Goal: Information Seeking & Learning: Learn about a topic

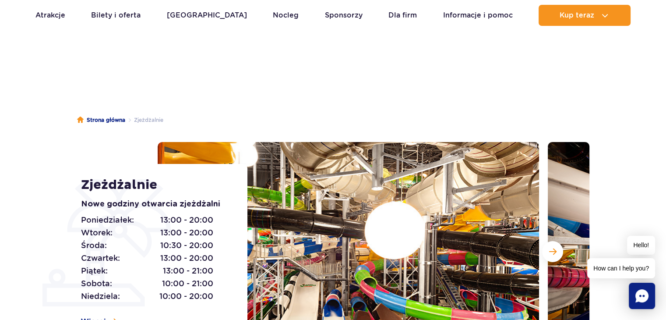
scroll to position [44, 0]
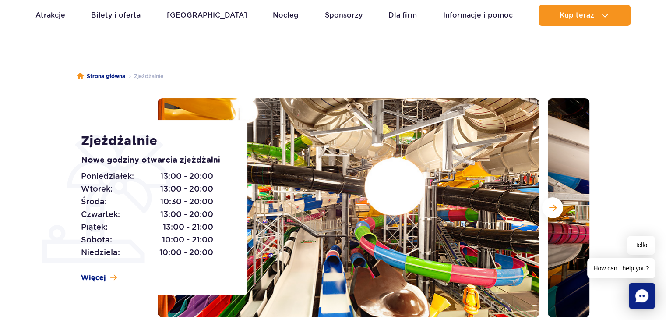
click at [394, 183] on img at bounding box center [348, 207] width 381 height 219
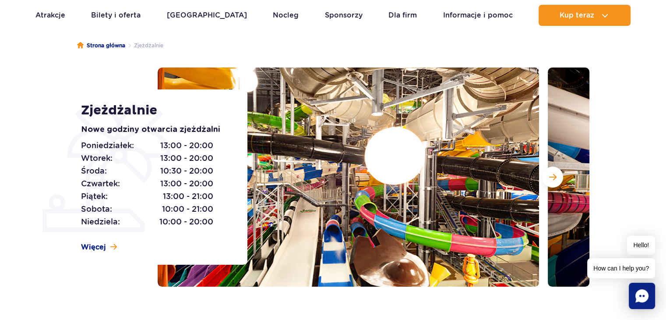
scroll to position [88, 0]
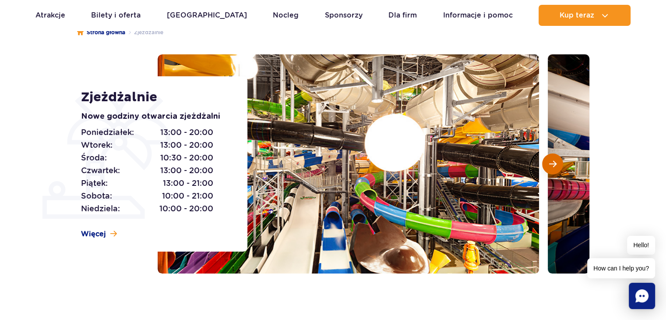
click at [556, 159] on button "Następny slajd" at bounding box center [552, 163] width 21 height 21
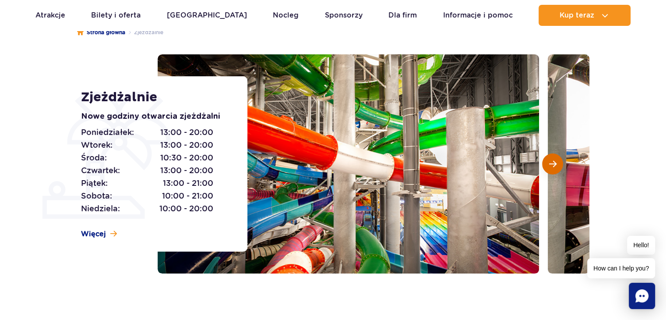
click at [552, 160] on span "Następny slajd" at bounding box center [552, 164] width 7 height 8
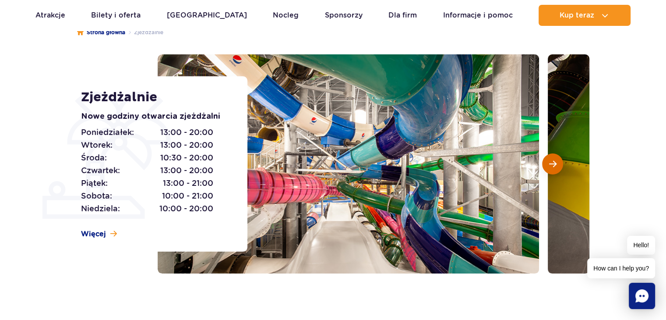
click at [552, 160] on span "Następny slajd" at bounding box center [552, 164] width 7 height 8
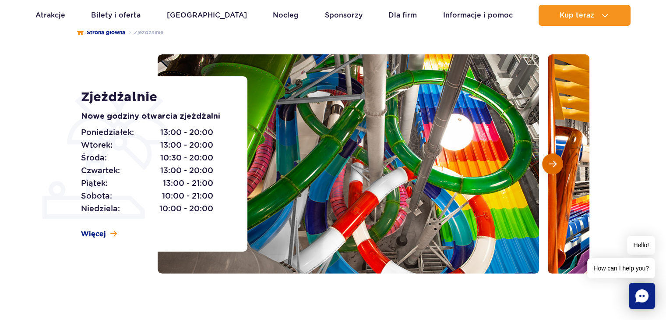
click at [552, 160] on span "Następny slajd" at bounding box center [552, 164] width 7 height 8
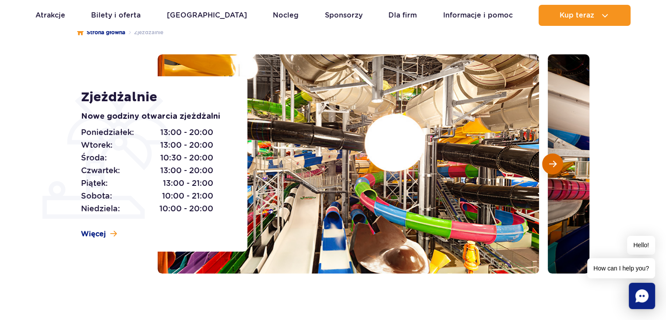
click at [552, 160] on span "Następny slajd" at bounding box center [552, 164] width 7 height 8
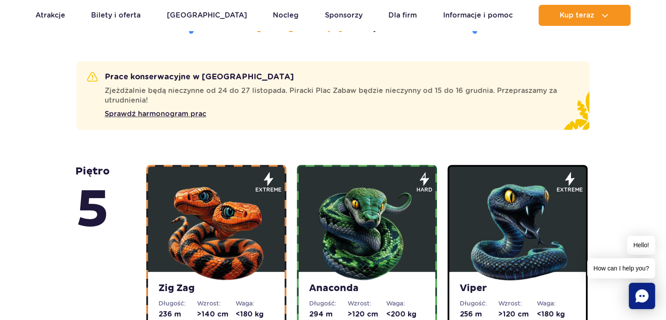
scroll to position [569, 0]
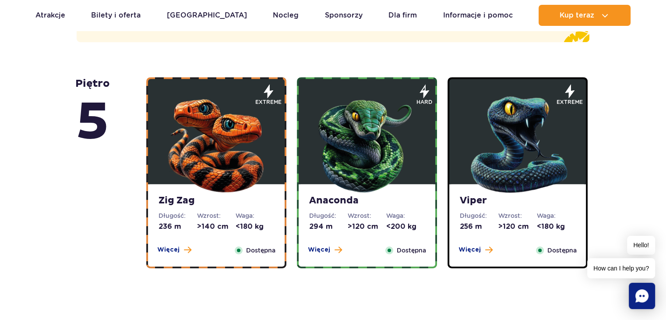
click at [343, 167] on img at bounding box center [366, 142] width 105 height 105
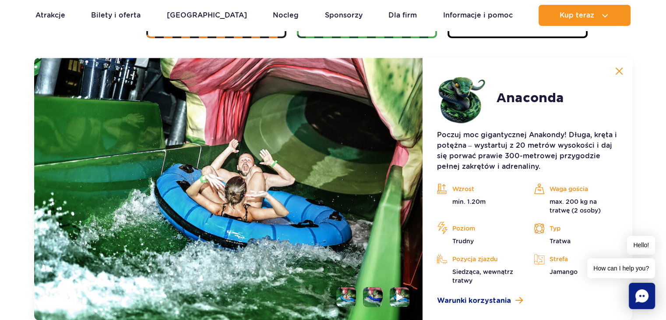
scroll to position [804, 0]
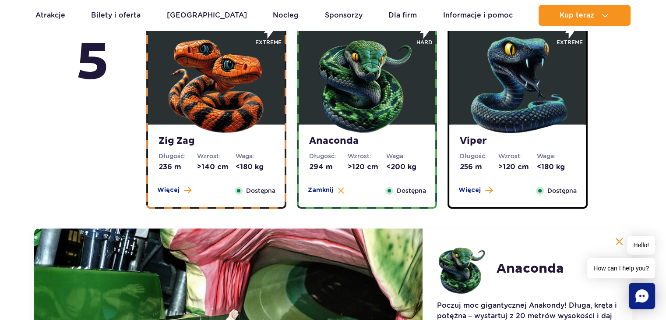
click at [254, 147] on div "Zig Zag Długość: 236 m Wzrost: >140 cm Waga: <180 kg Więcej Zamknij Dostępna" at bounding box center [216, 165] width 137 height 82
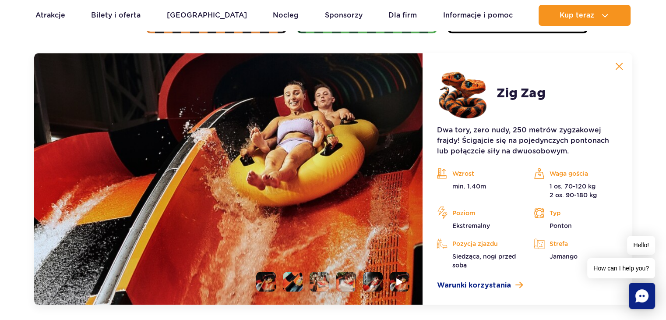
click at [293, 280] on li at bounding box center [293, 281] width 20 height 20
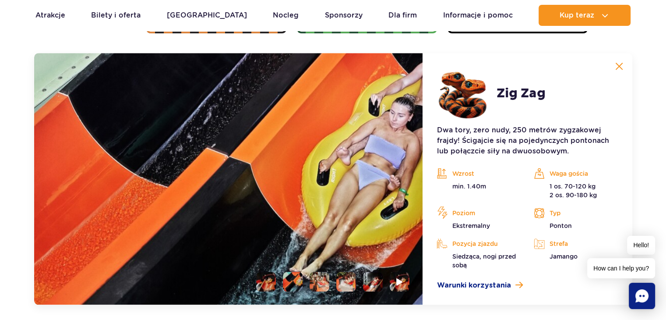
click at [264, 283] on li at bounding box center [266, 281] width 20 height 20
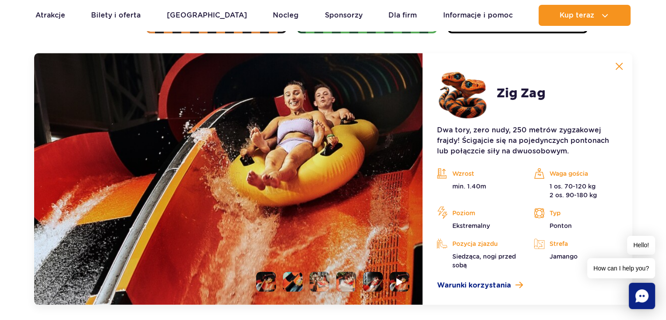
click at [287, 280] on li at bounding box center [293, 281] width 20 height 20
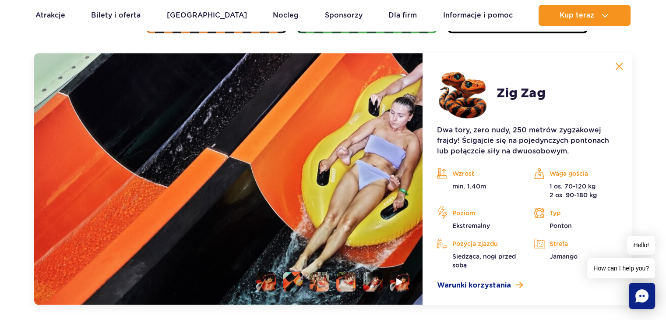
click at [317, 281] on li at bounding box center [320, 281] width 20 height 20
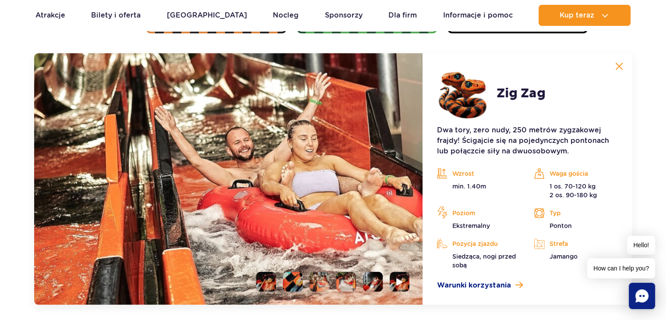
click at [343, 281] on li at bounding box center [346, 281] width 20 height 20
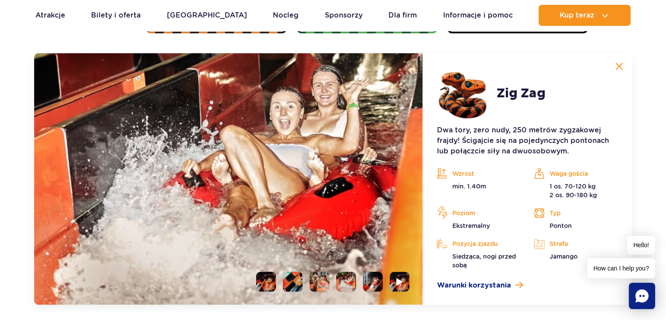
click at [373, 280] on li at bounding box center [373, 281] width 20 height 20
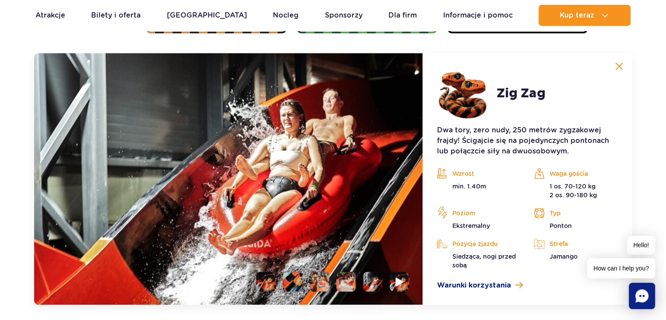
click at [407, 286] on li at bounding box center [400, 281] width 20 height 20
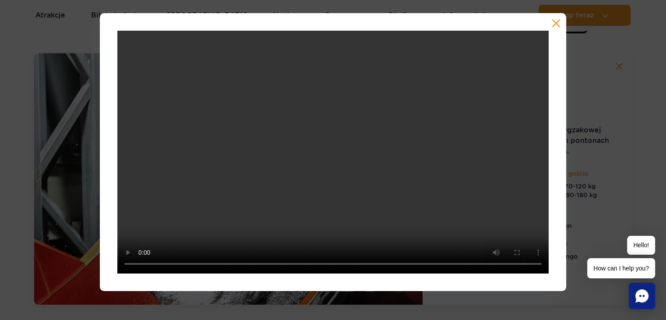
click at [553, 23] on button "button" at bounding box center [556, 23] width 9 height 9
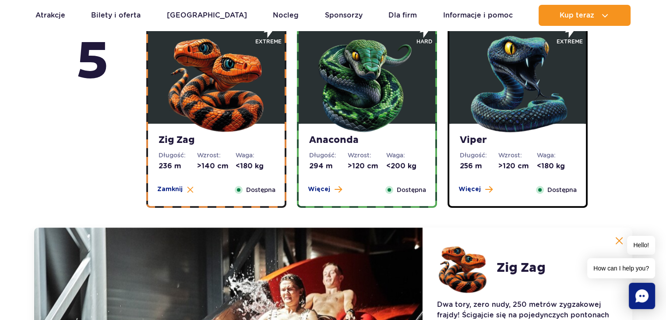
scroll to position [629, 0]
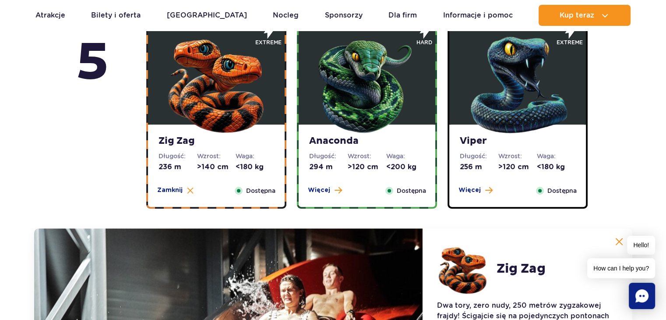
click at [351, 130] on img at bounding box center [366, 82] width 105 height 105
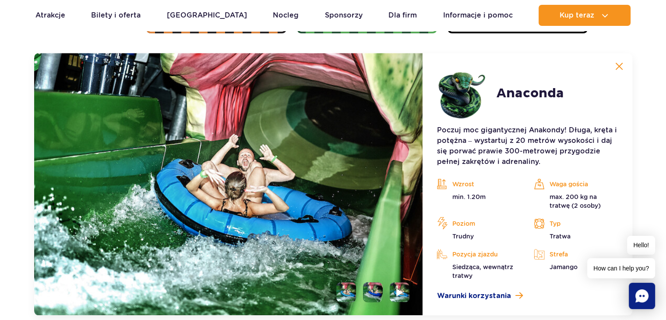
scroll to position [804, 0]
click at [374, 299] on li at bounding box center [373, 292] width 20 height 20
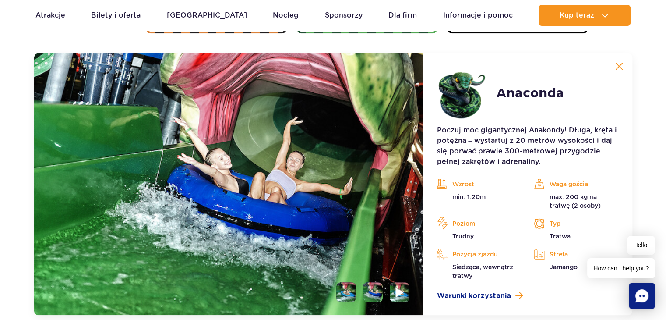
click at [403, 296] on img at bounding box center [400, 292] width 8 height 10
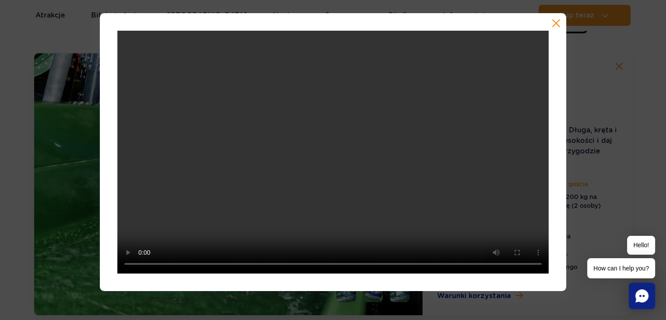
click at [557, 26] on button "button" at bounding box center [556, 23] width 9 height 9
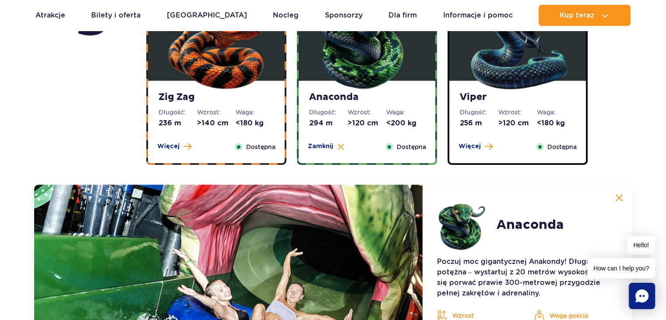
click at [523, 85] on img at bounding box center [517, 38] width 105 height 105
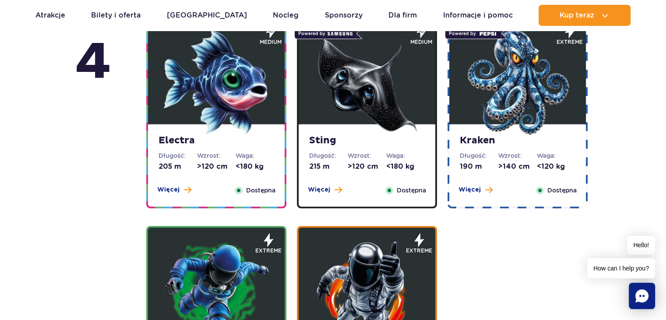
scroll to position [1110, 0]
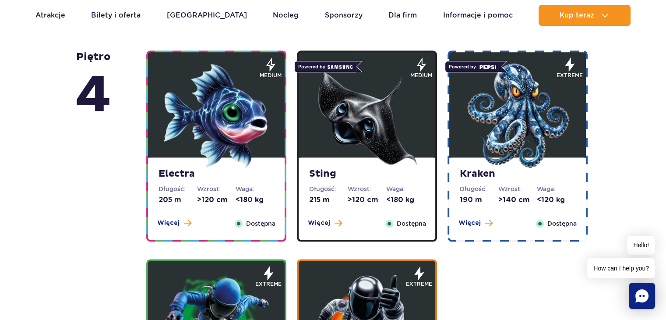
click at [222, 214] on div "Electra Długość: 205 m Wzrost: >120 cm Waga: <180 kg Więcej Zamknij Dostępna" at bounding box center [216, 198] width 137 height 82
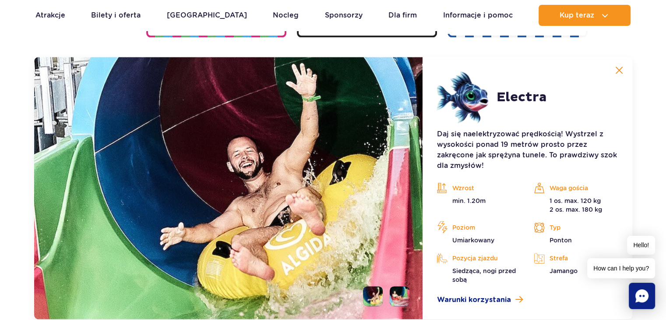
scroll to position [1047, 0]
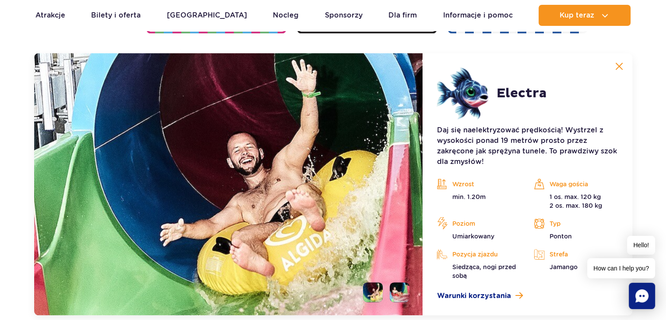
click at [407, 289] on li at bounding box center [400, 292] width 20 height 20
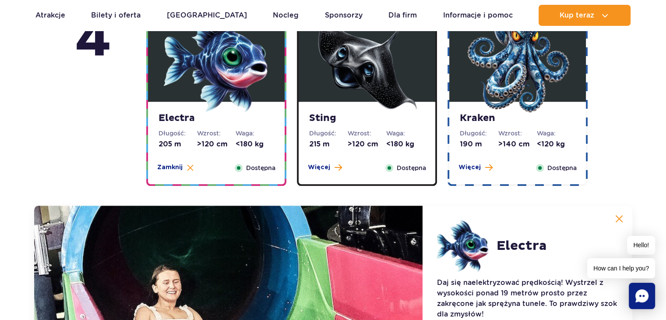
scroll to position [872, 0]
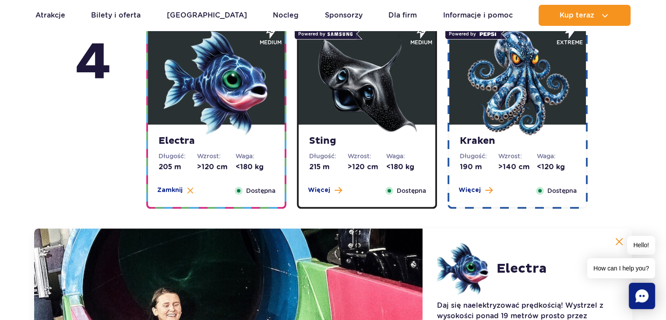
click at [416, 144] on strong "Sting" at bounding box center [367, 141] width 116 height 12
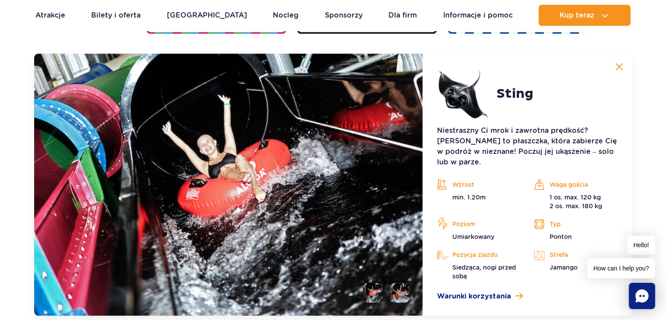
scroll to position [1047, 0]
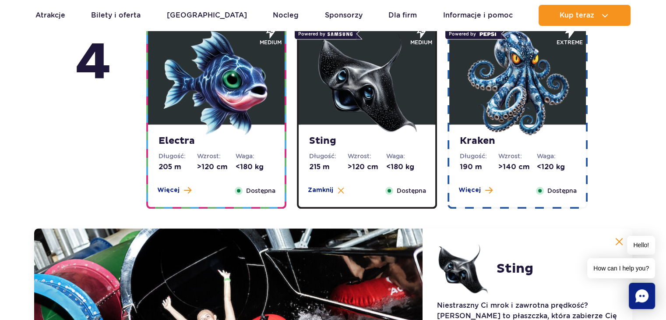
click at [486, 113] on img at bounding box center [517, 82] width 105 height 105
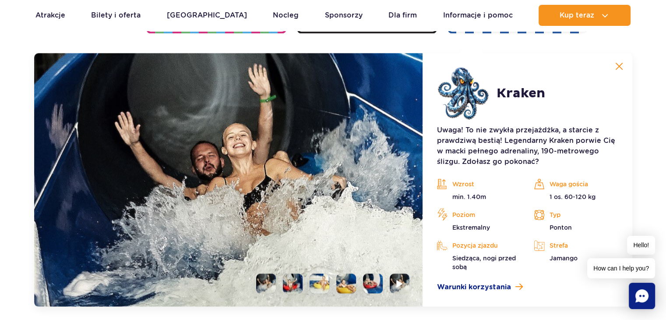
click at [285, 286] on li at bounding box center [293, 283] width 20 height 20
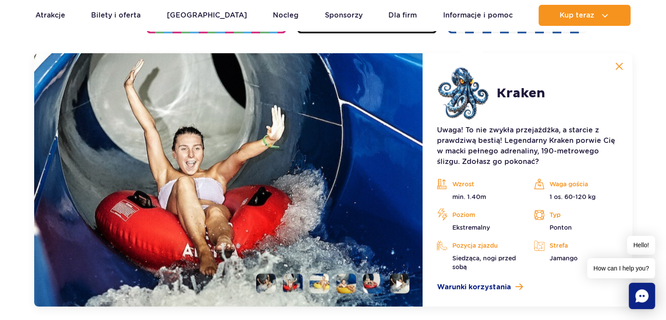
click at [319, 284] on li at bounding box center [320, 283] width 20 height 20
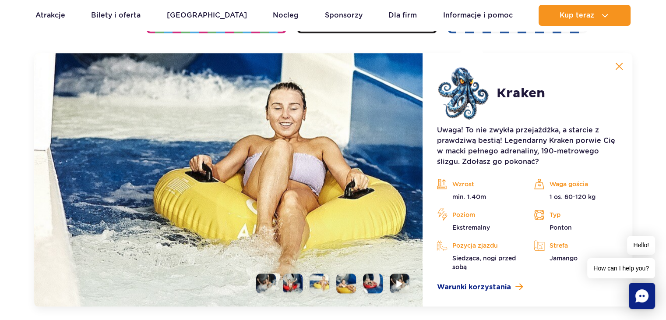
click at [347, 282] on li at bounding box center [346, 283] width 20 height 20
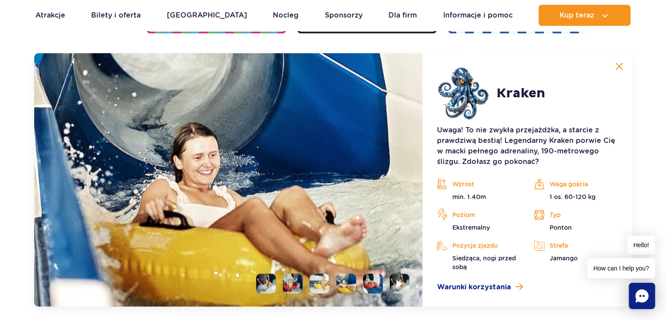
click at [370, 283] on li at bounding box center [373, 283] width 20 height 20
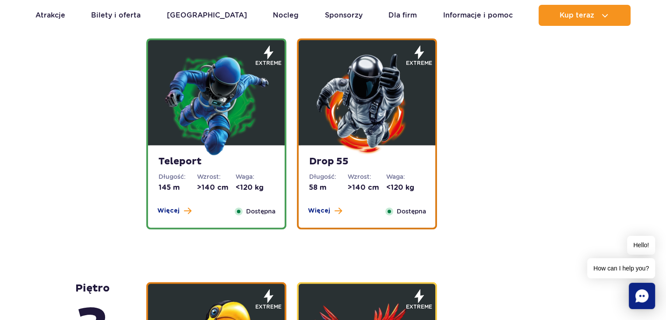
scroll to position [1441, 0]
